Goal: Find specific page/section: Find specific page/section

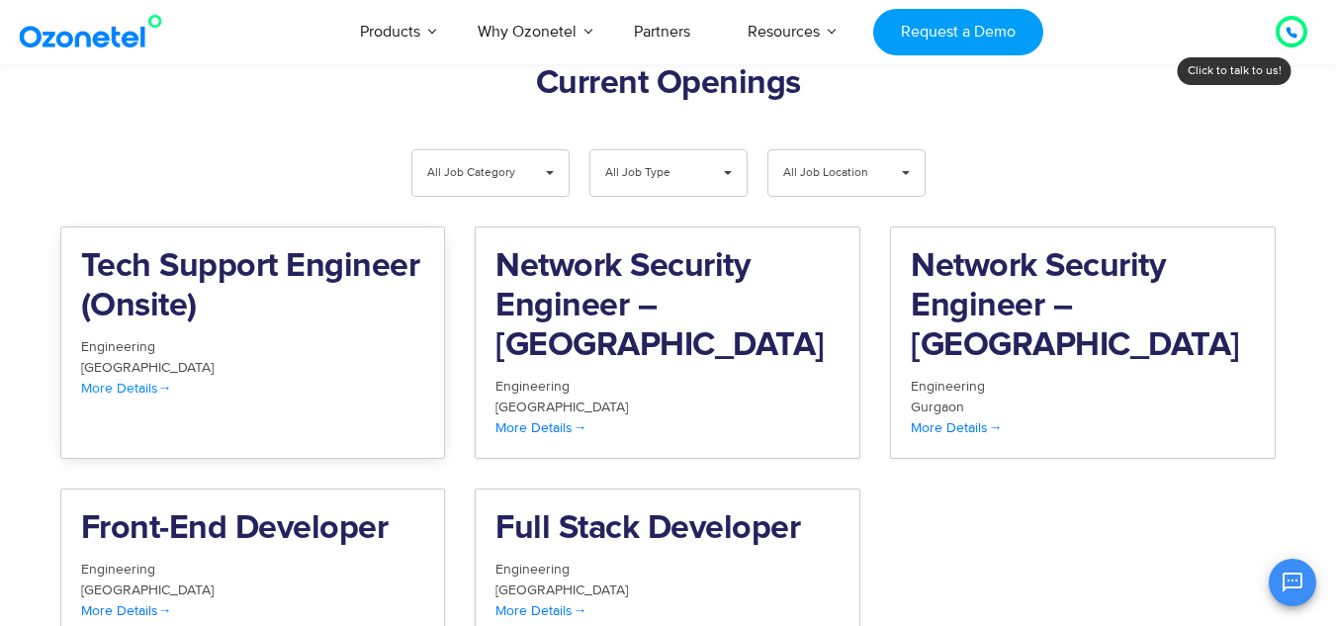
click at [236, 247] on h2 "Tech Support Engineer (Onsite)" at bounding box center [253, 286] width 344 height 79
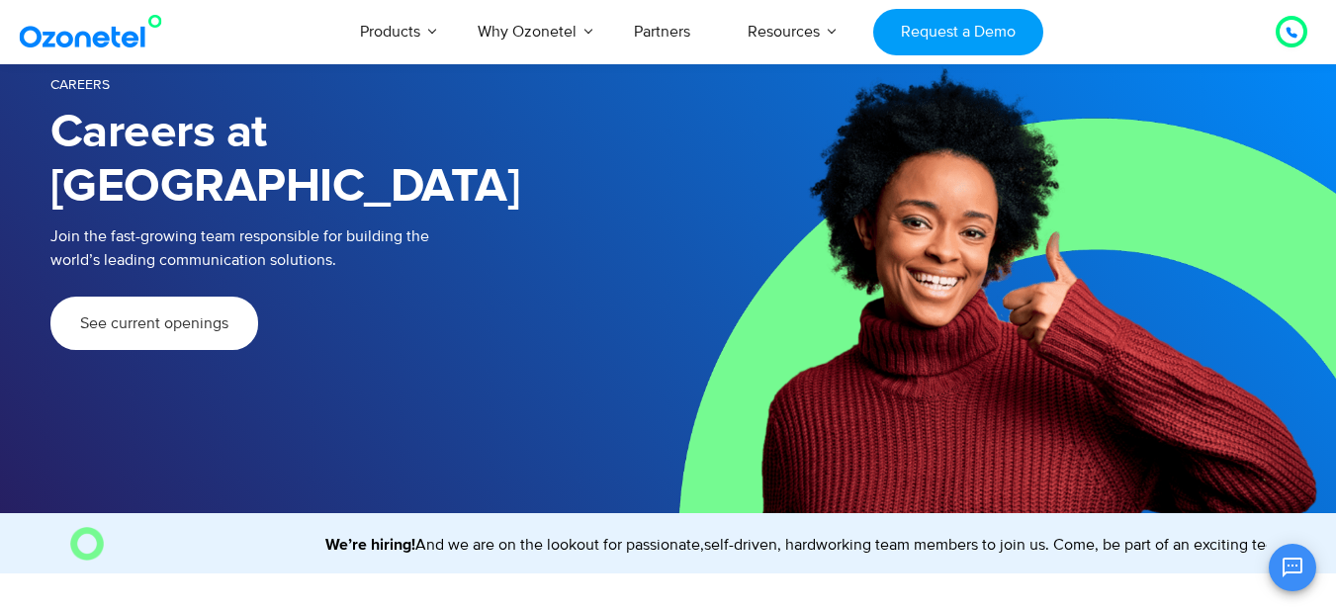
scroll to position [99, 0]
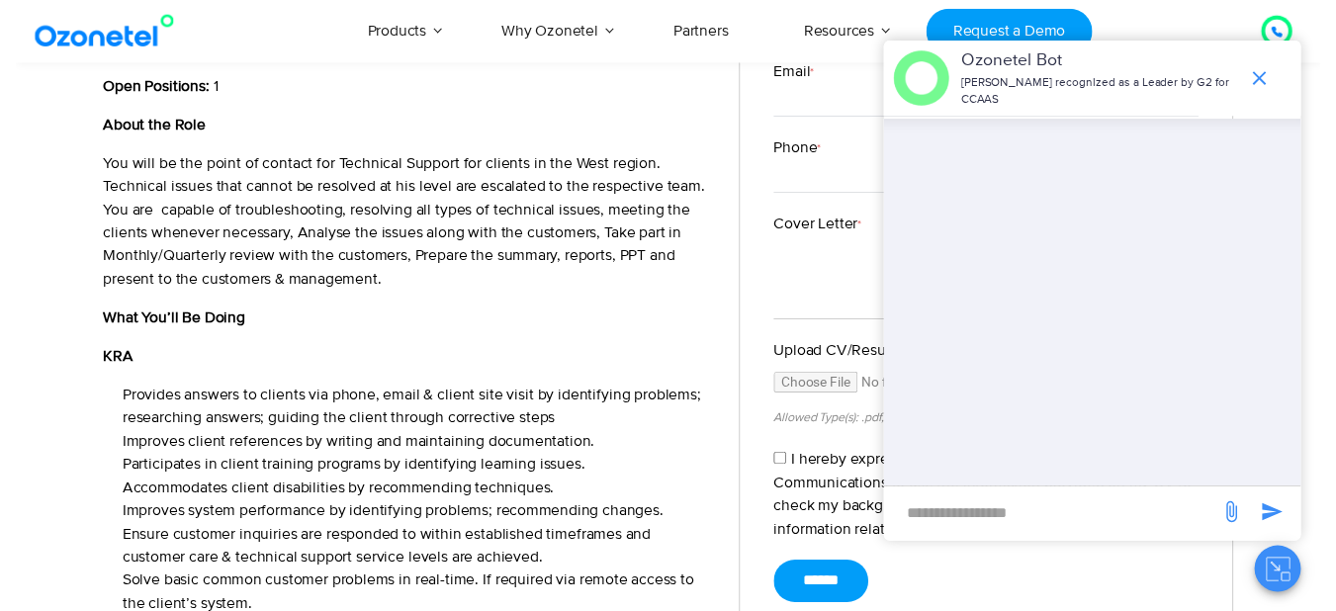
scroll to position [99, 0]
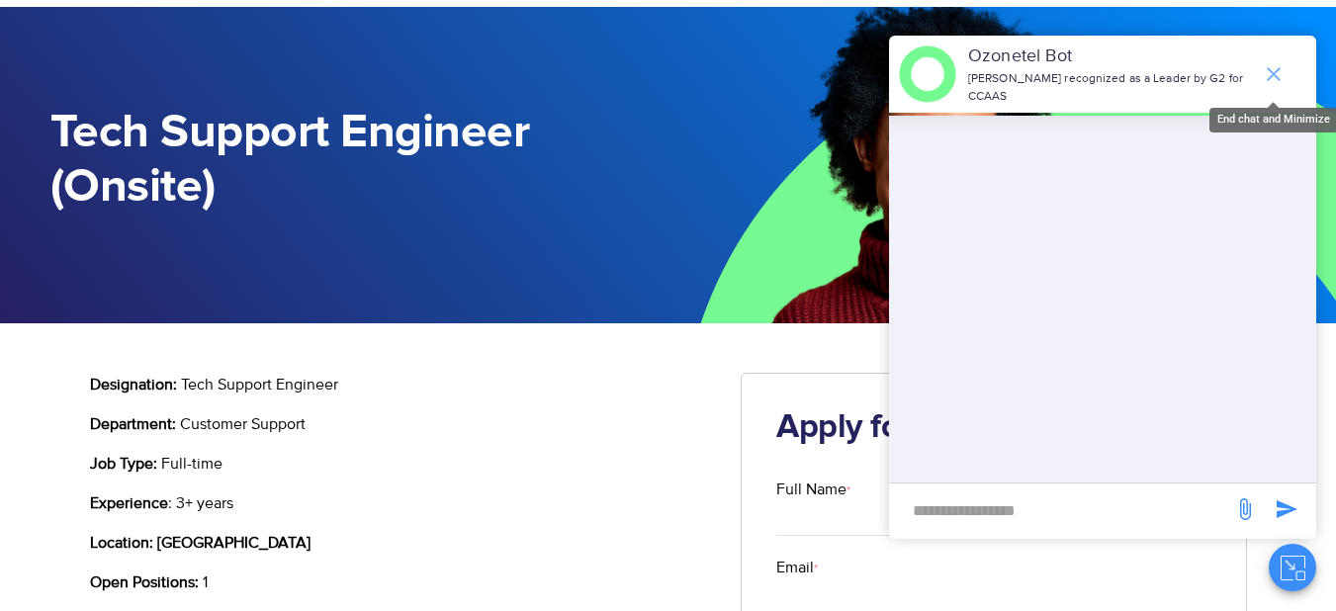
click at [1277, 68] on icon "end chat or minimize" at bounding box center [1274, 74] width 24 height 24
